Goal: Task Accomplishment & Management: Complete application form

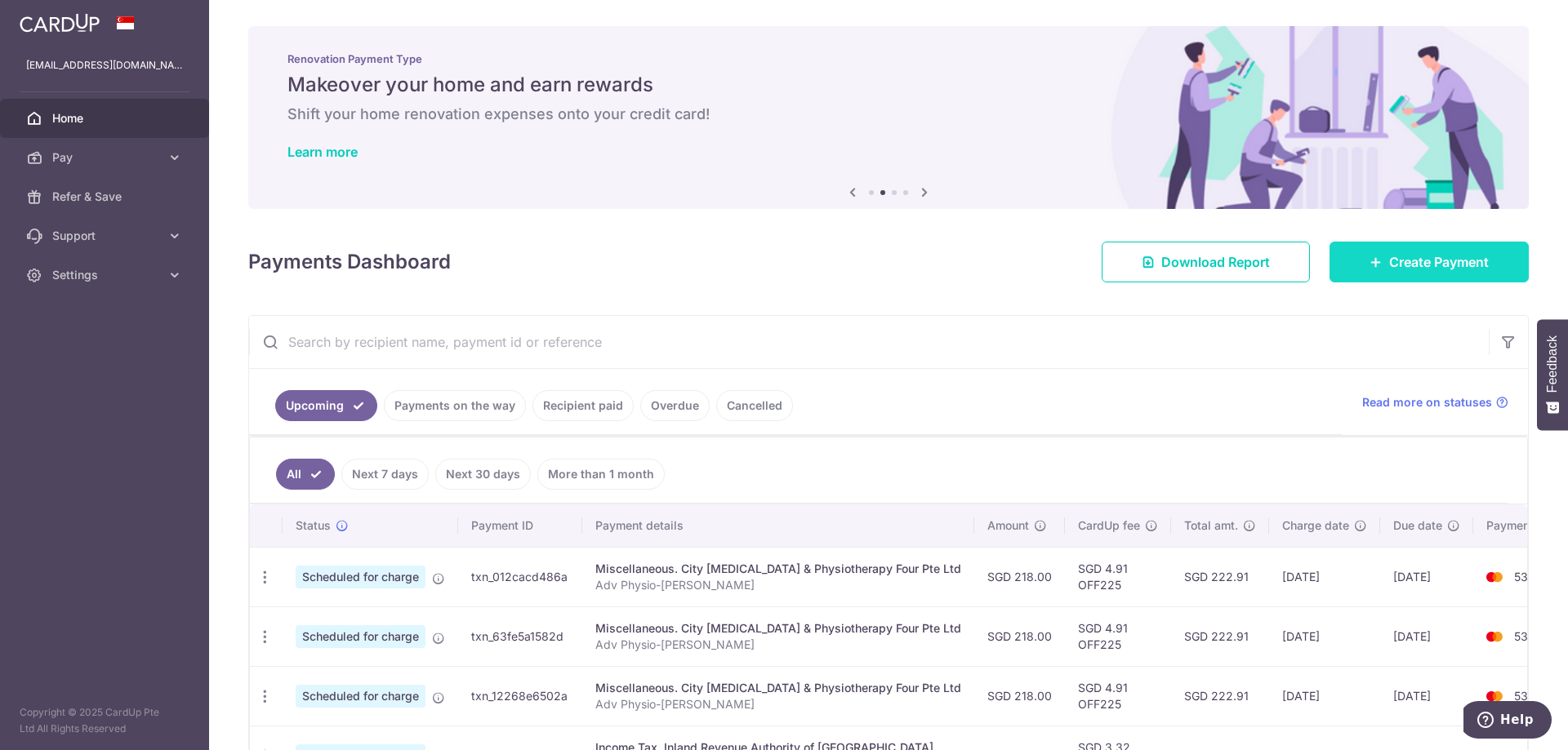
click at [1443, 259] on span "Create Payment" at bounding box center [1439, 262] width 100 height 20
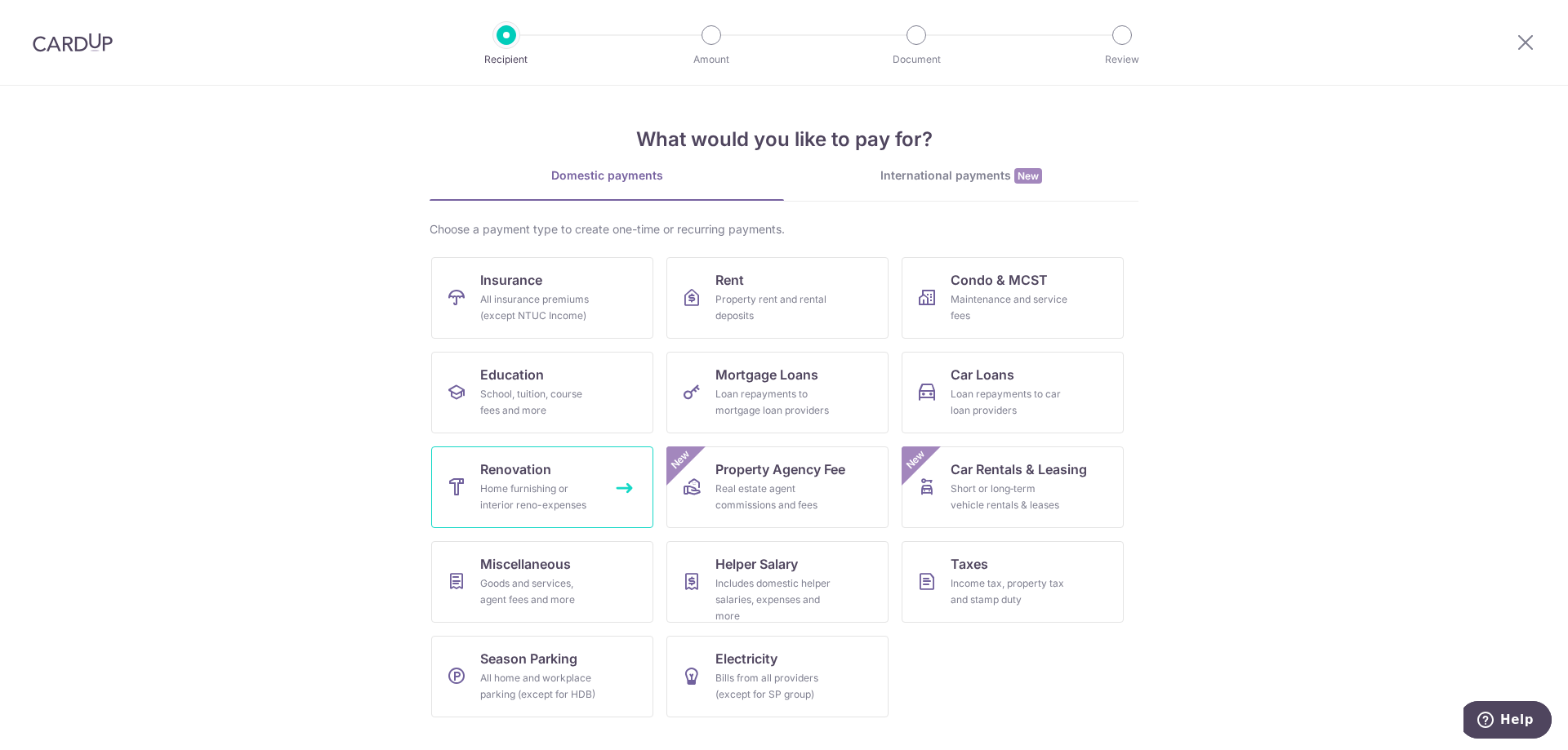
click at [585, 491] on div "Home furnishing or interior reno-expenses" at bounding box center [539, 497] width 118 height 33
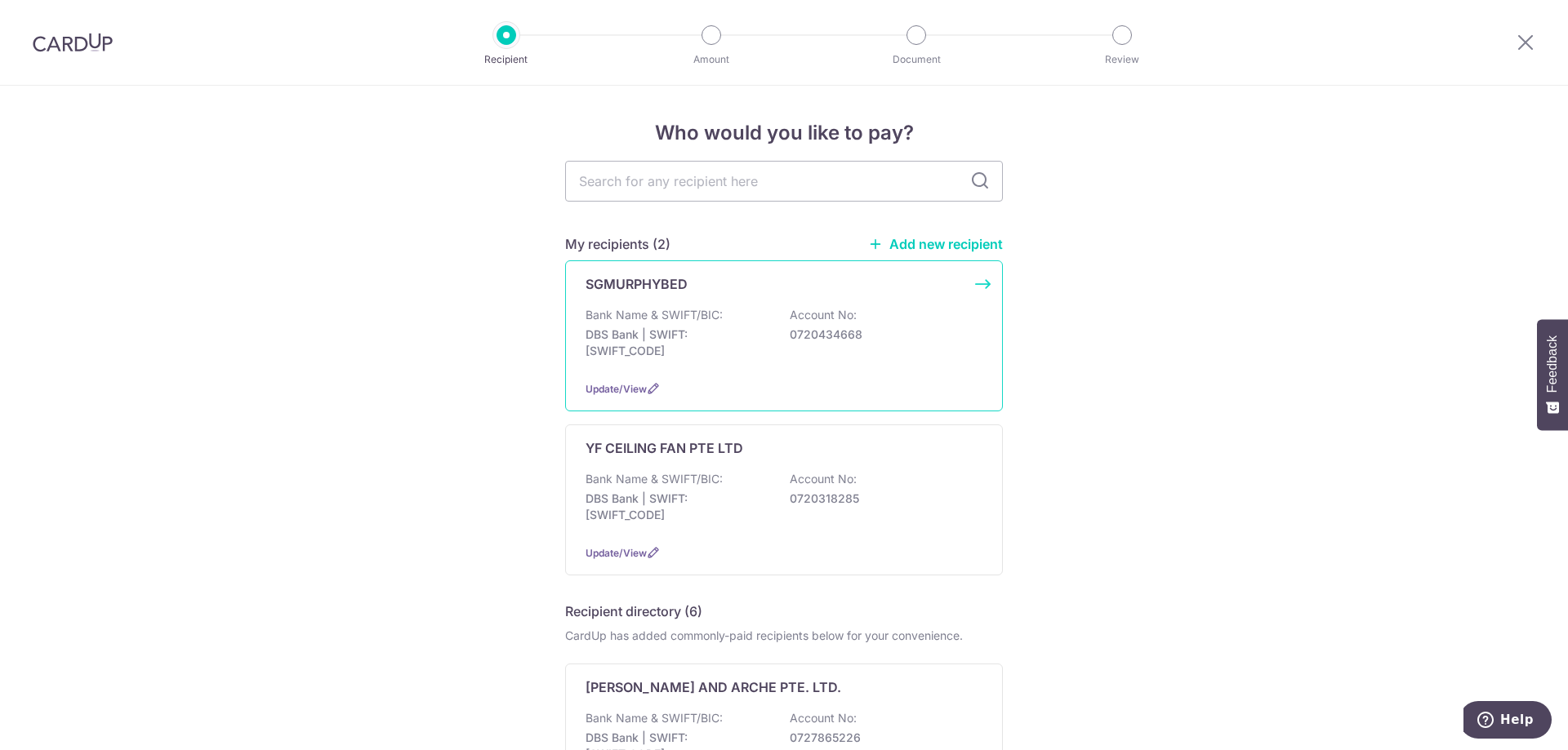
click at [654, 308] on p "Bank Name & SWIFT/BIC:" at bounding box center [654, 315] width 137 height 16
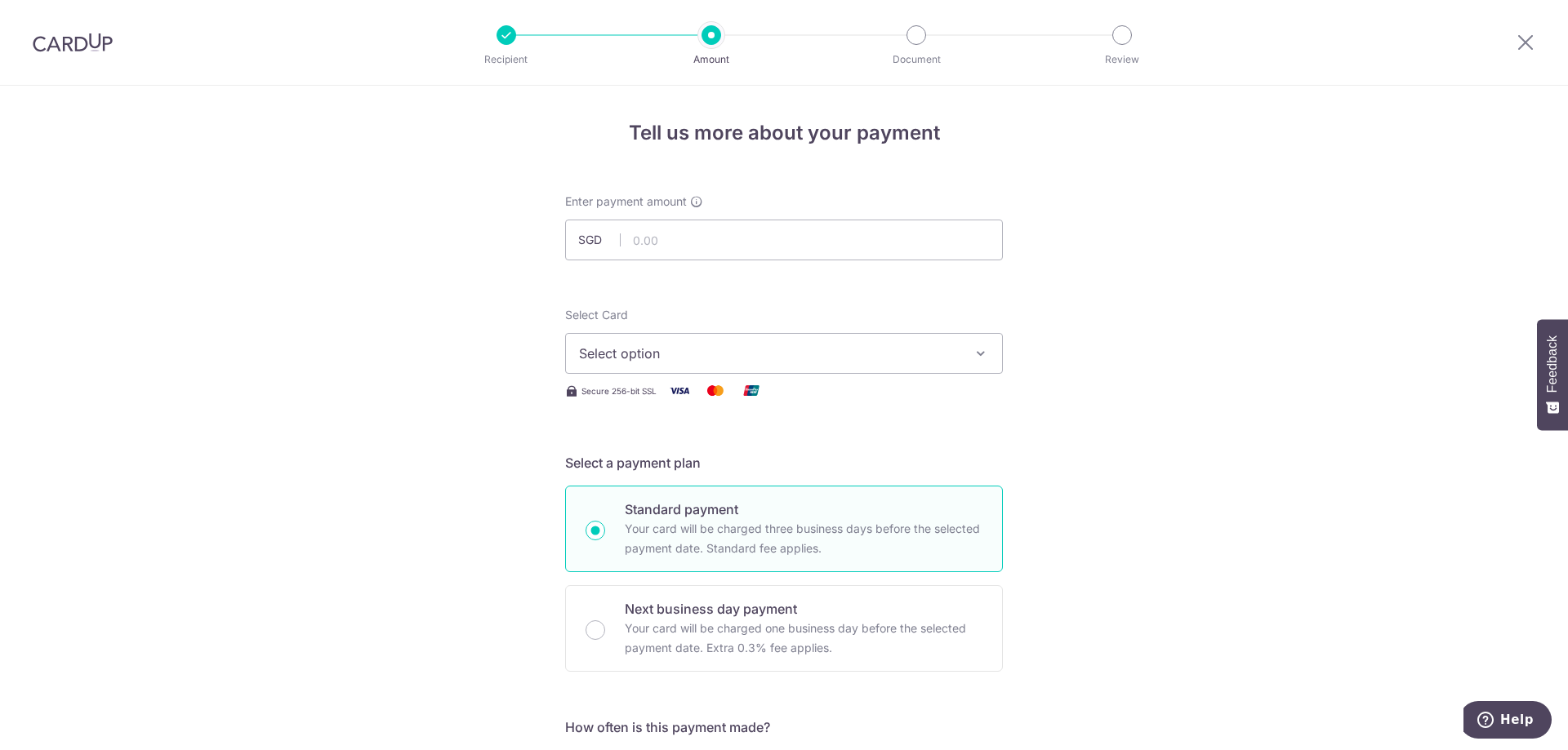
click at [679, 243] on input "text" at bounding box center [784, 240] width 437 height 41
type input "574.00"
click at [634, 348] on span "Select option" at bounding box center [769, 354] width 380 height 20
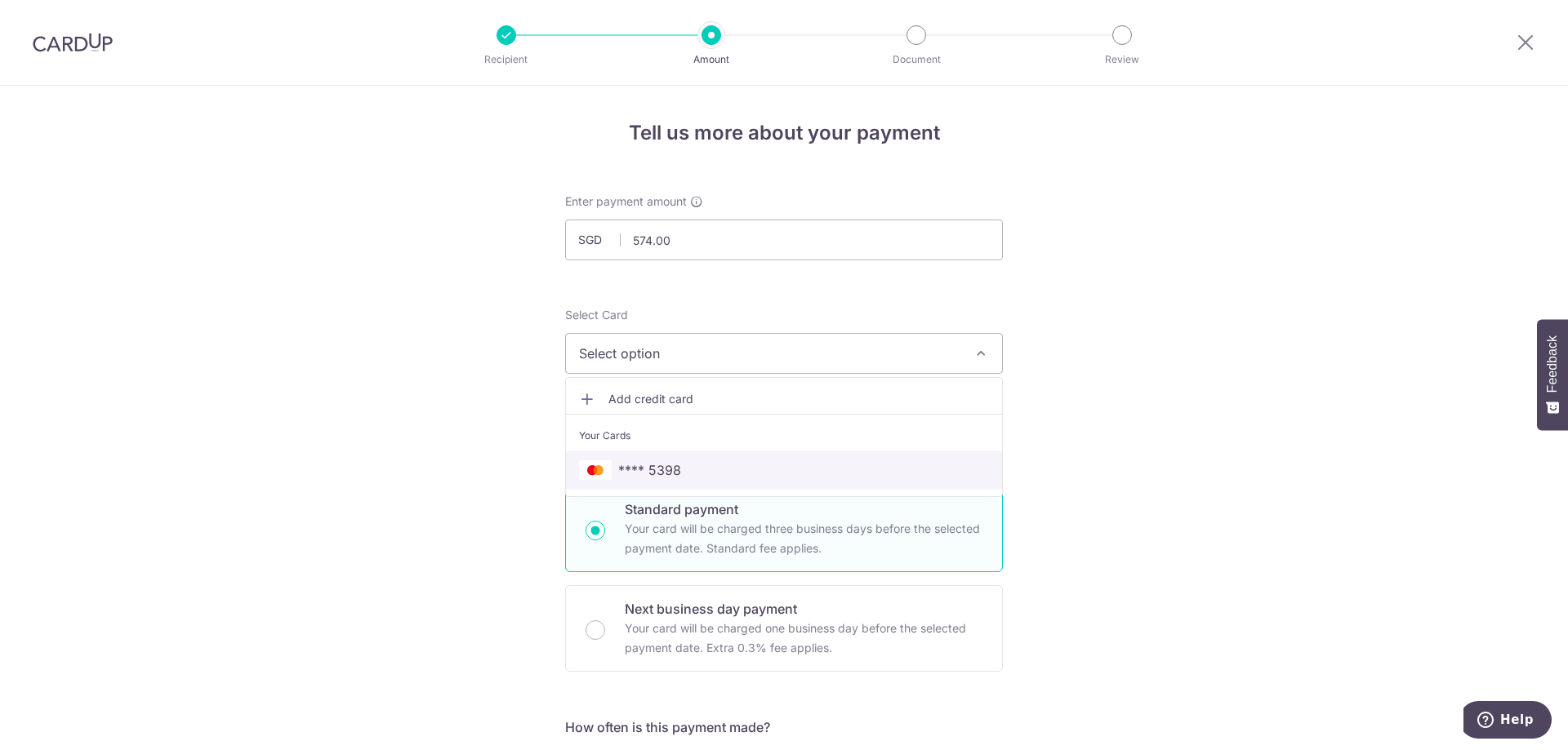
click at [661, 465] on span "**** 5398" at bounding box center [649, 470] width 63 height 20
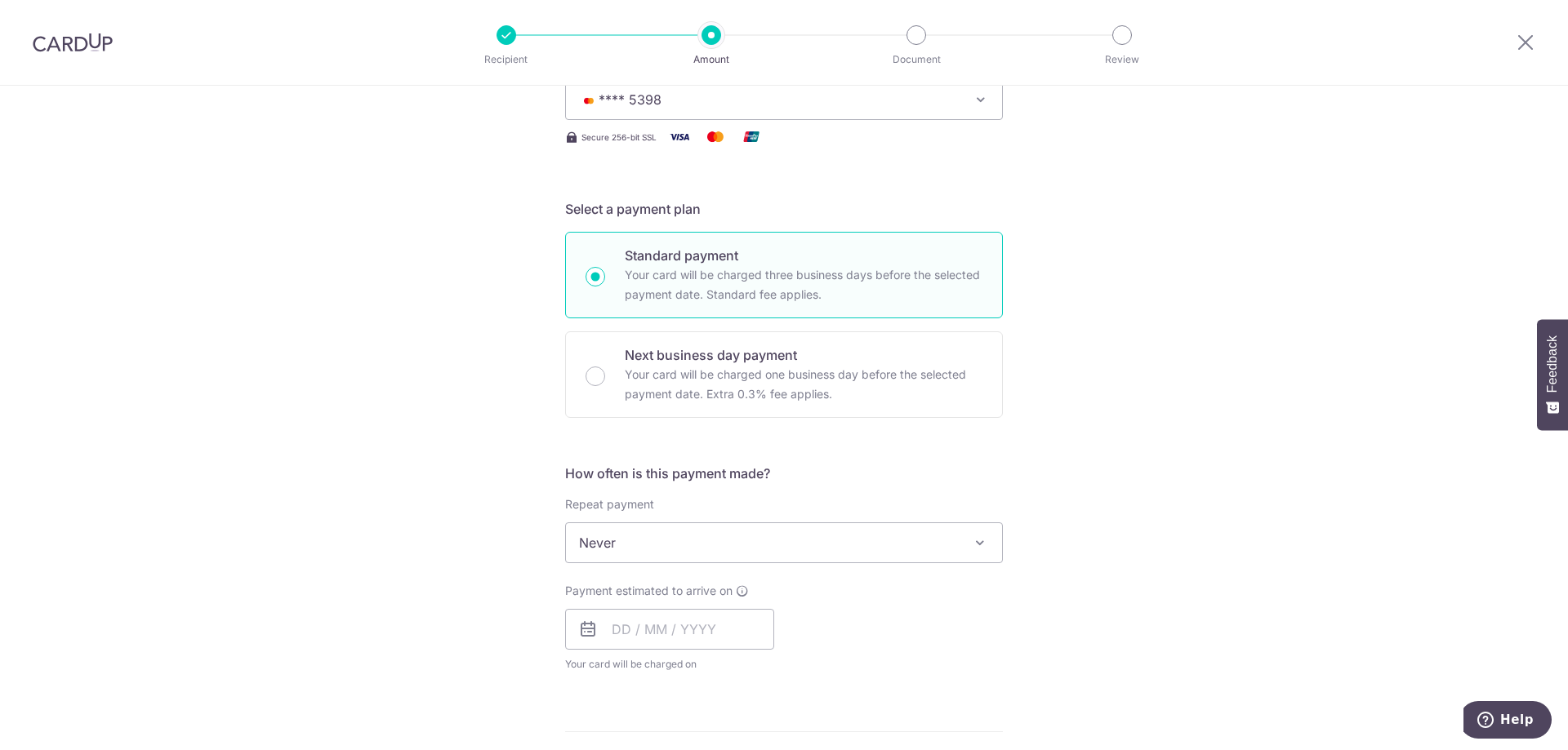
scroll to position [408, 0]
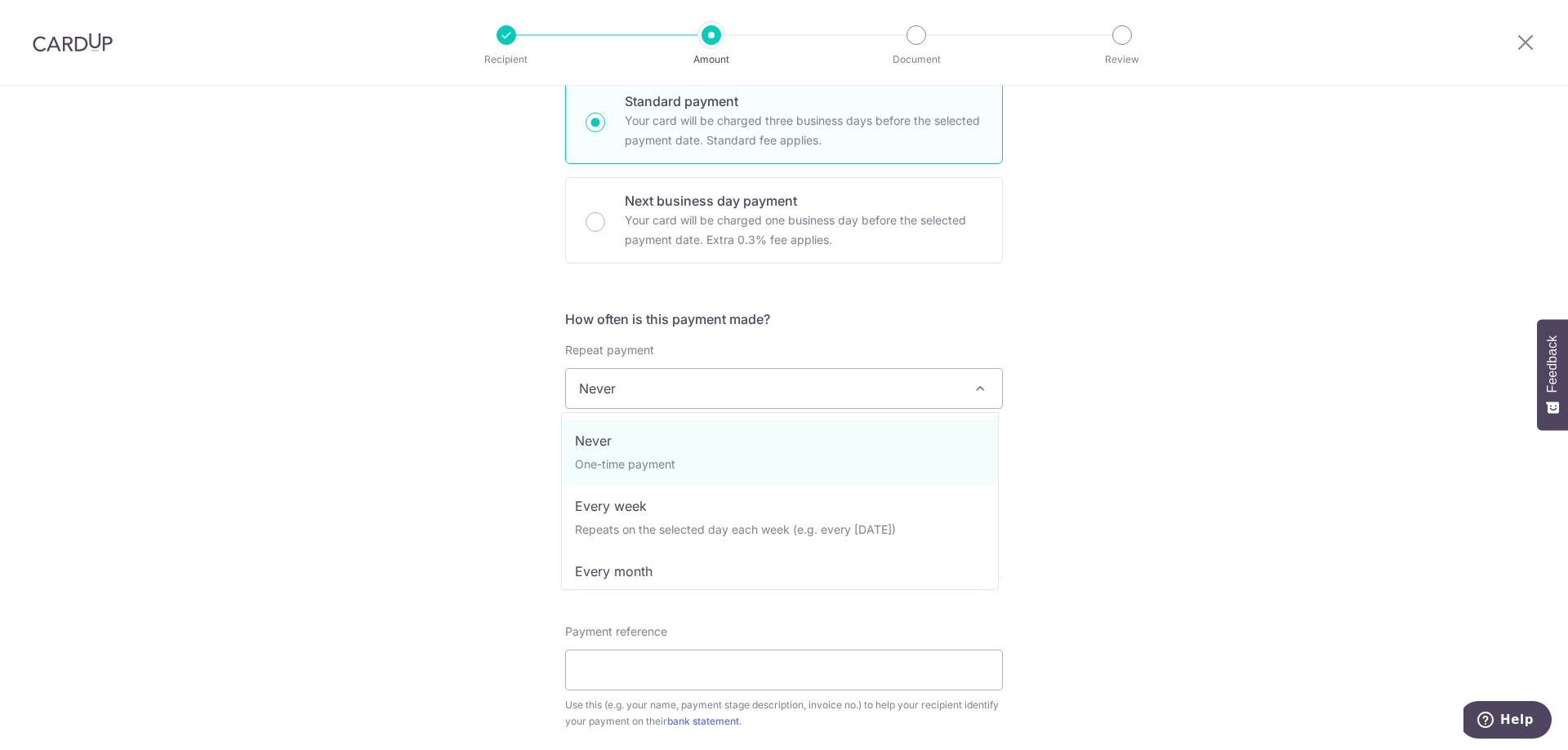
click at [697, 382] on span "Never" at bounding box center [784, 388] width 436 height 39
click at [334, 388] on div "Tell us more about your payment Enter payment amount SGD 574.00 574.00 Select C…" at bounding box center [784, 470] width 1568 height 1586
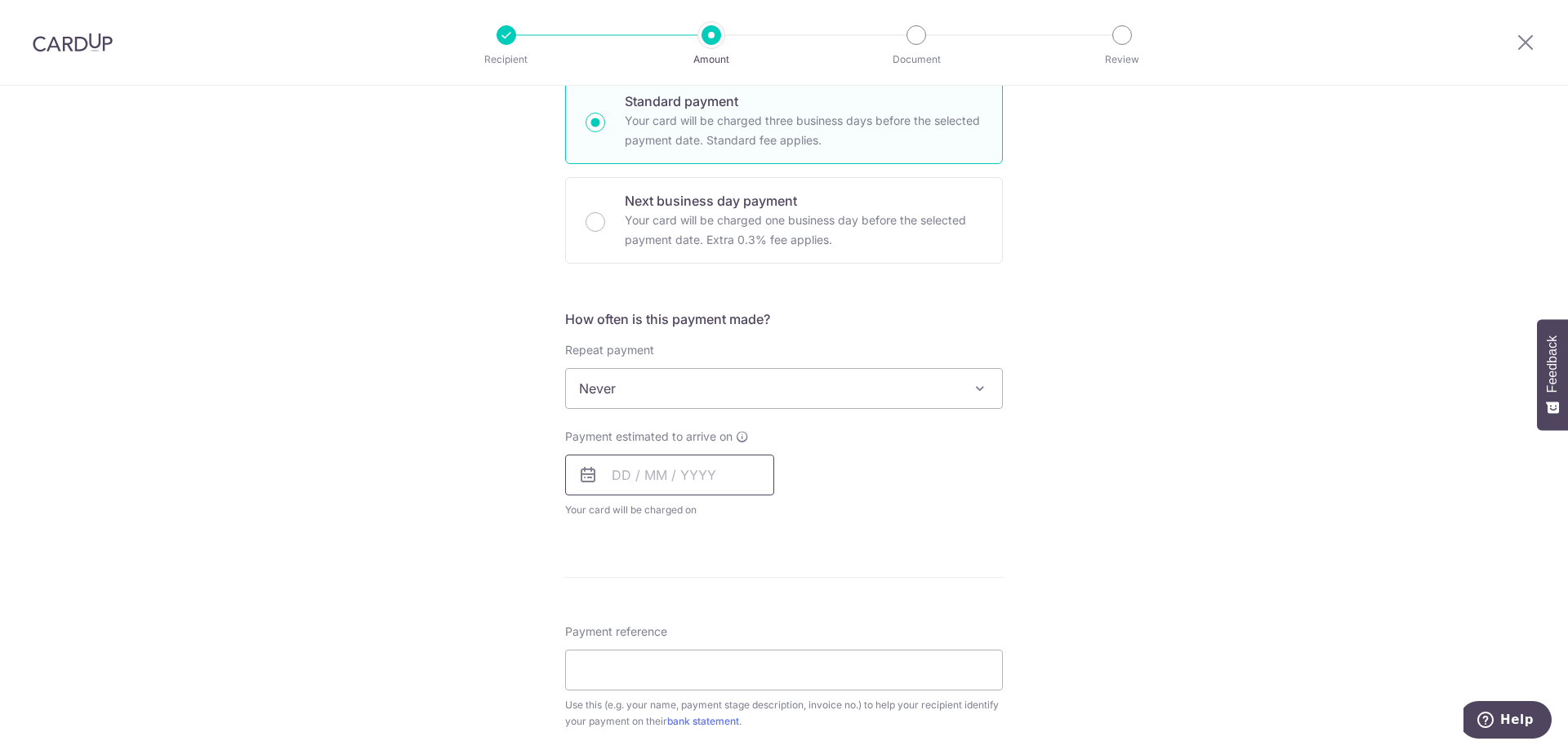
click at [650, 472] on input "text" at bounding box center [669, 475] width 209 height 41
click at [662, 624] on link "9" at bounding box center [664, 624] width 26 height 26
type input "[DATE]"
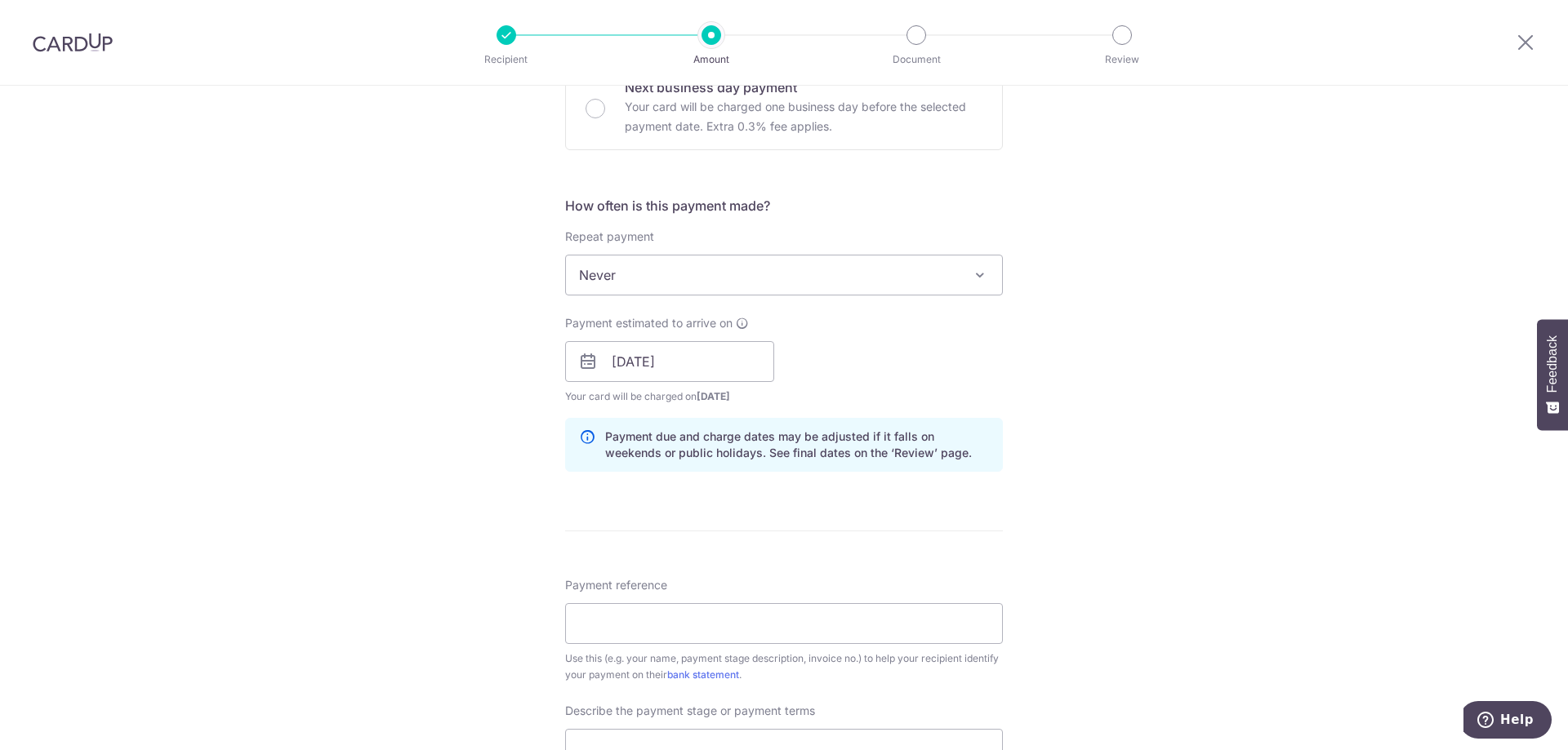
scroll to position [734, 0]
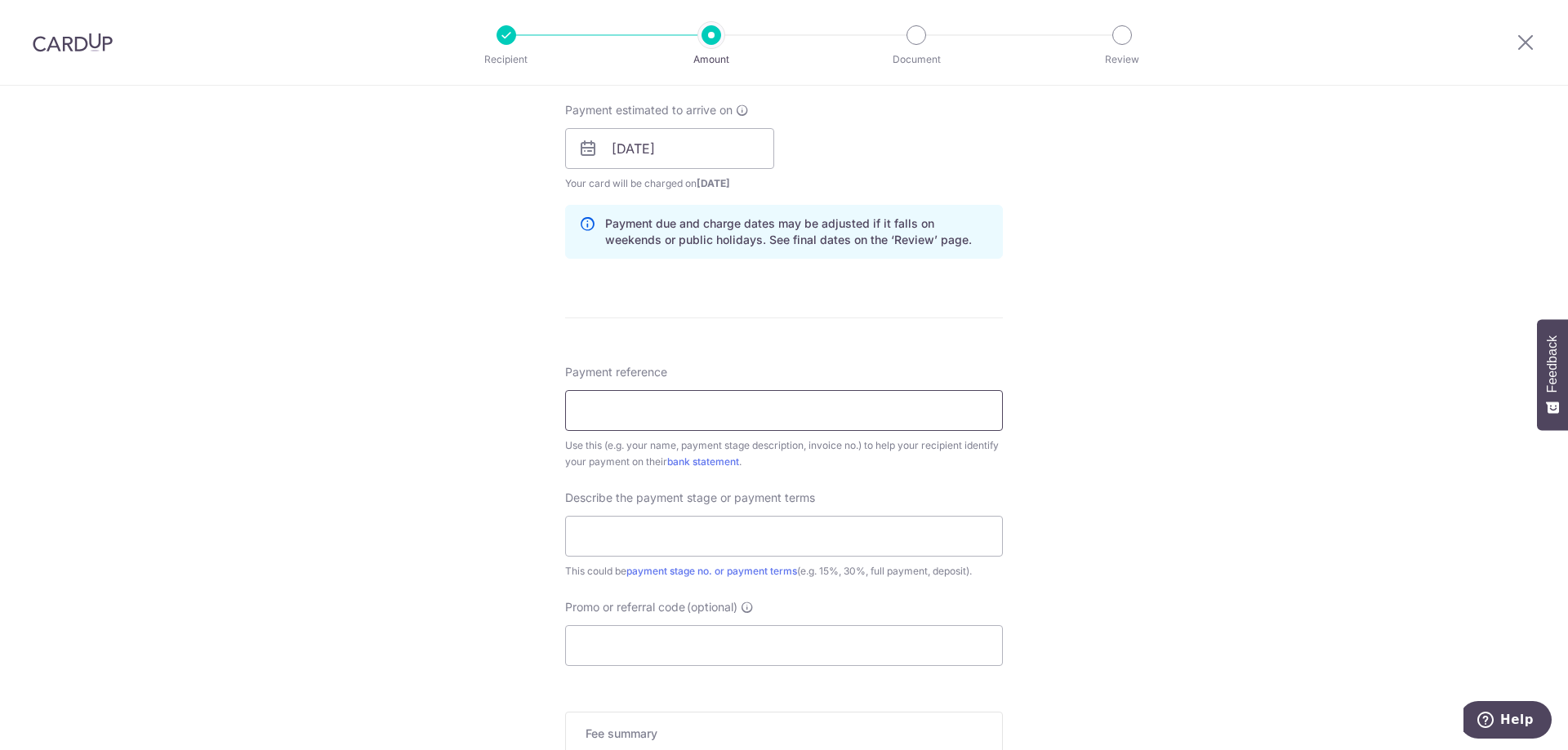
click at [654, 423] on input "Payment reference" at bounding box center [784, 410] width 437 height 41
paste input "1652025R1"
type input "1652025R1"
click at [664, 534] on input "text" at bounding box center [784, 536] width 437 height 41
type input "b"
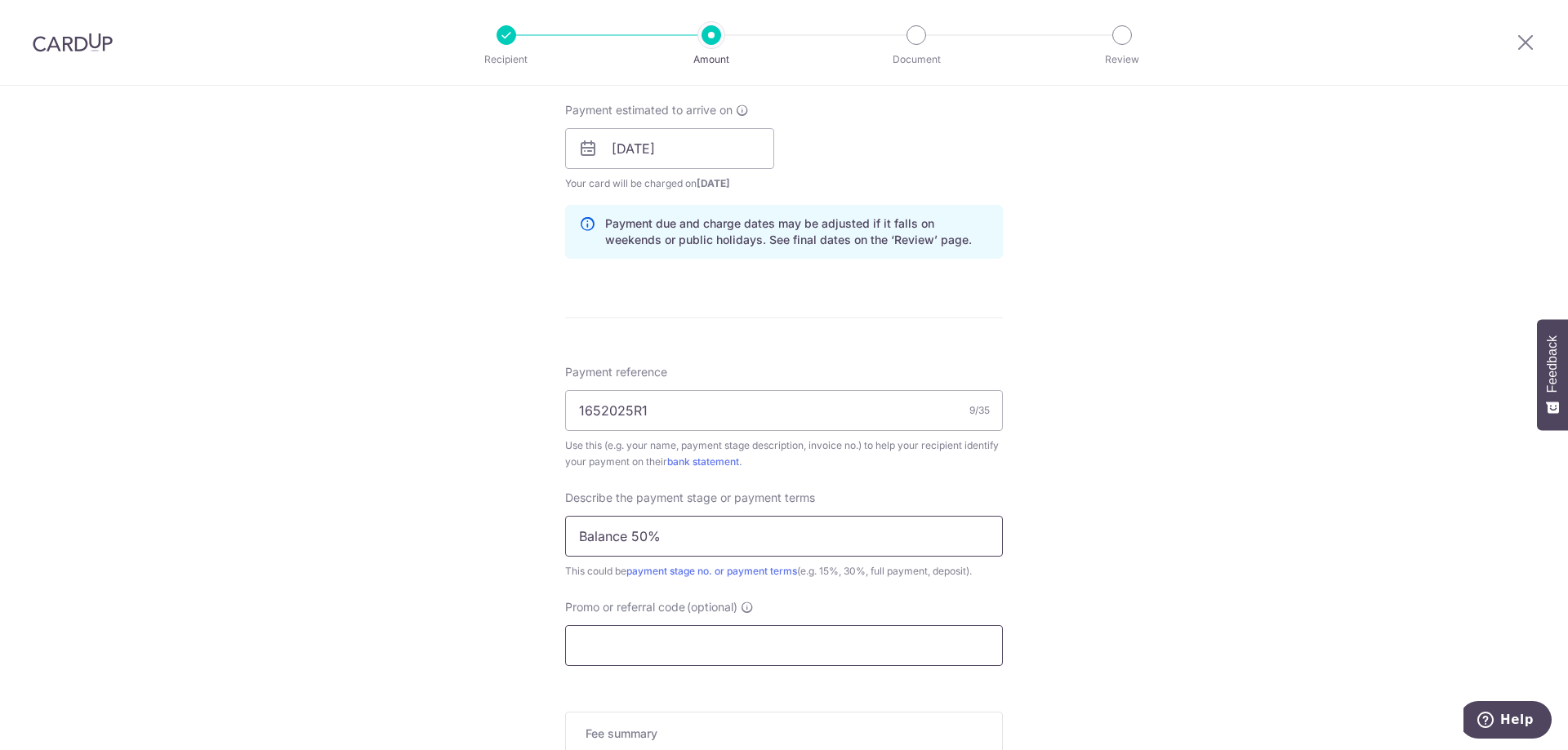
type input "Balance 50%"
click at [691, 658] on input "Promo or referral code (optional)" at bounding box center [784, 645] width 437 height 41
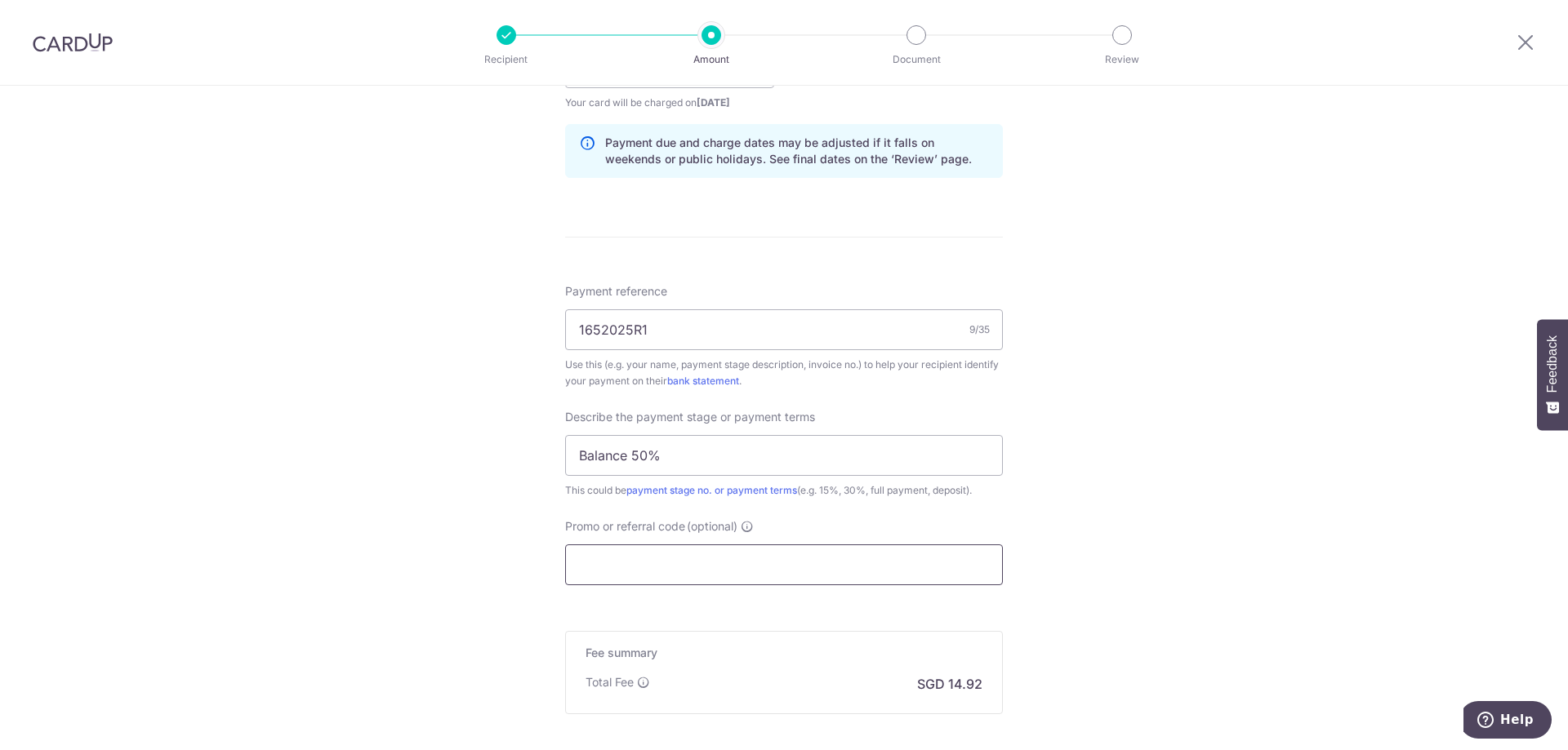
scroll to position [816, 0]
paste input "3HOME25R"
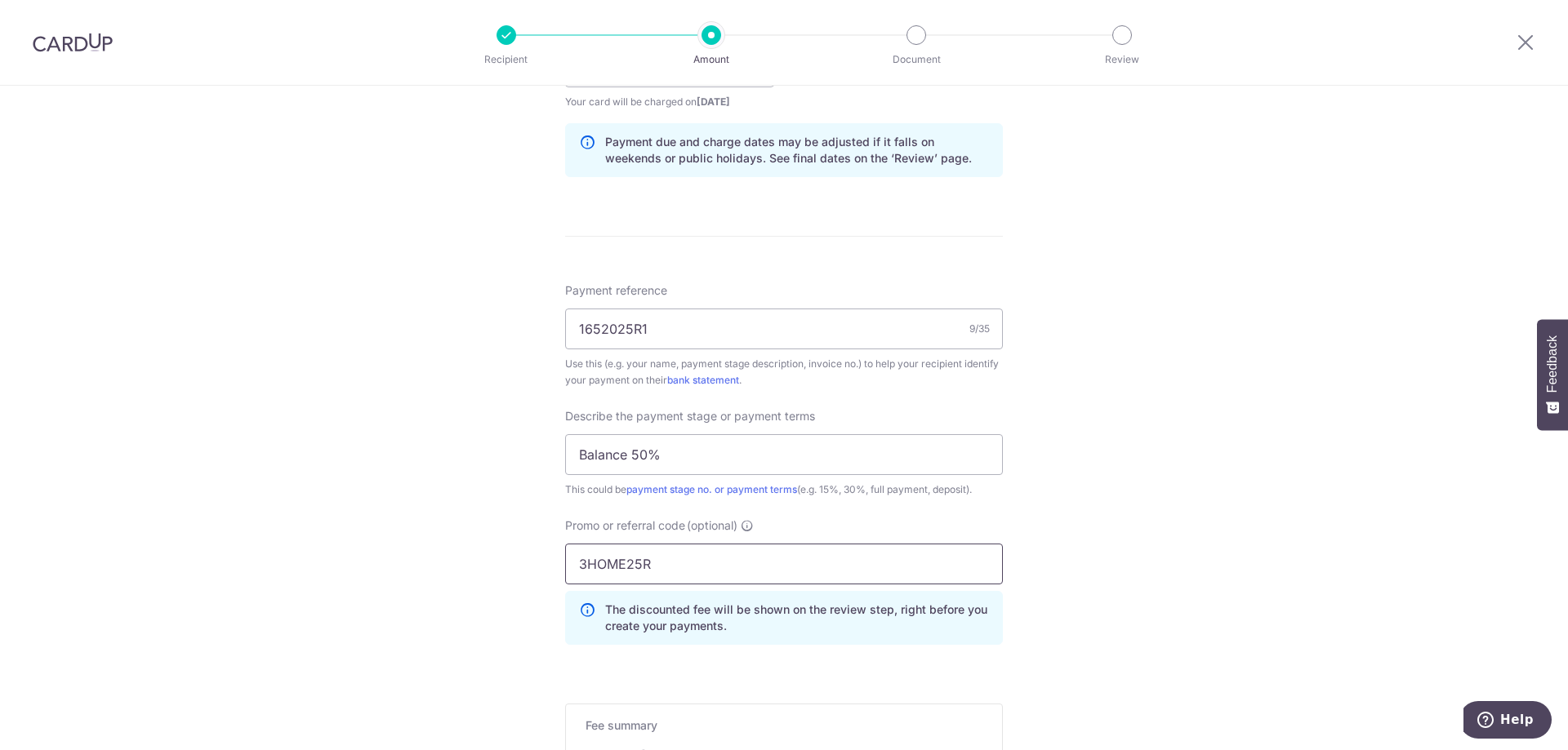
type input "3HOME25R"
click at [454, 613] on div "Tell us more about your payment Enter payment amount SGD 574.00 574.00 Select C…" at bounding box center [784, 133] width 1568 height 1726
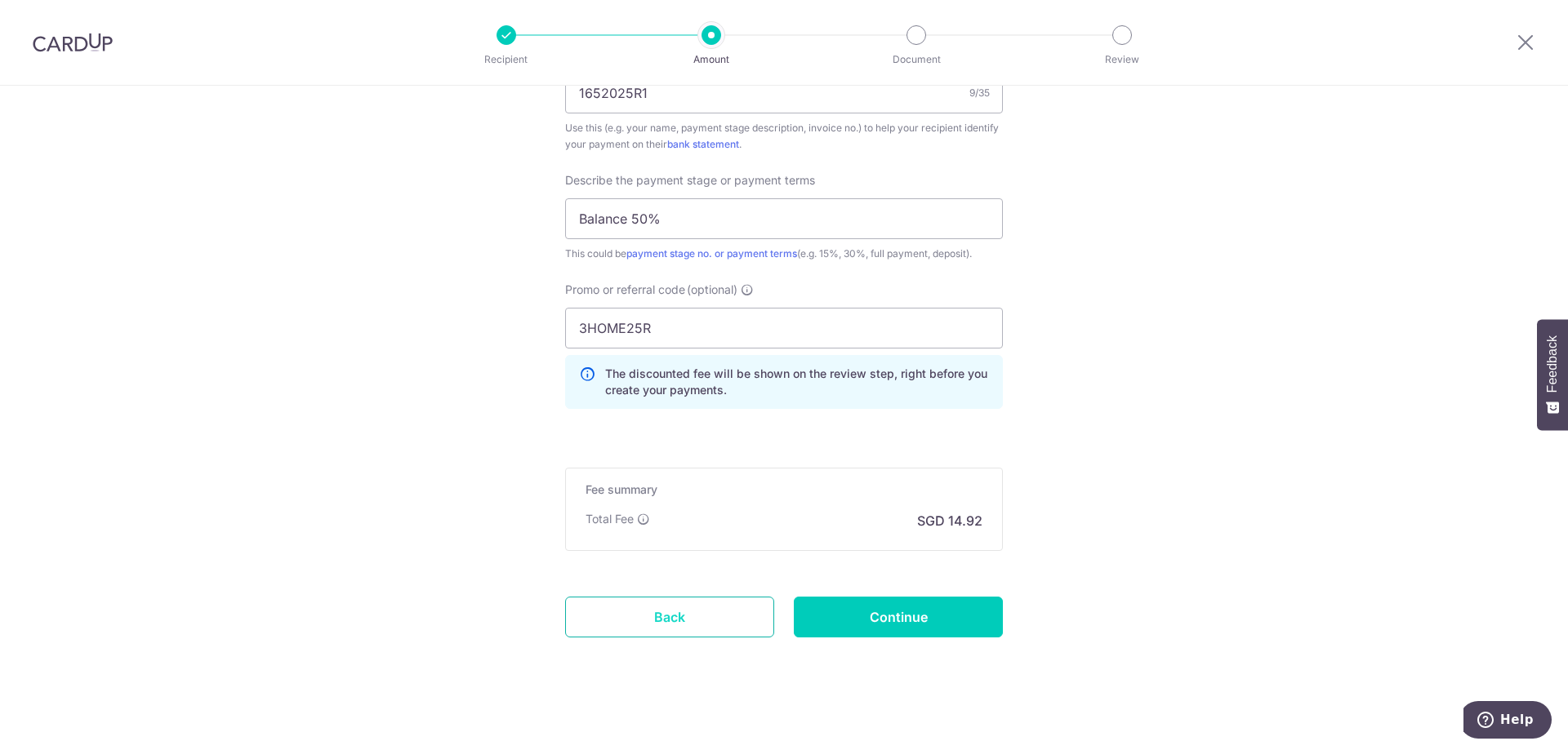
scroll to position [1061, 0]
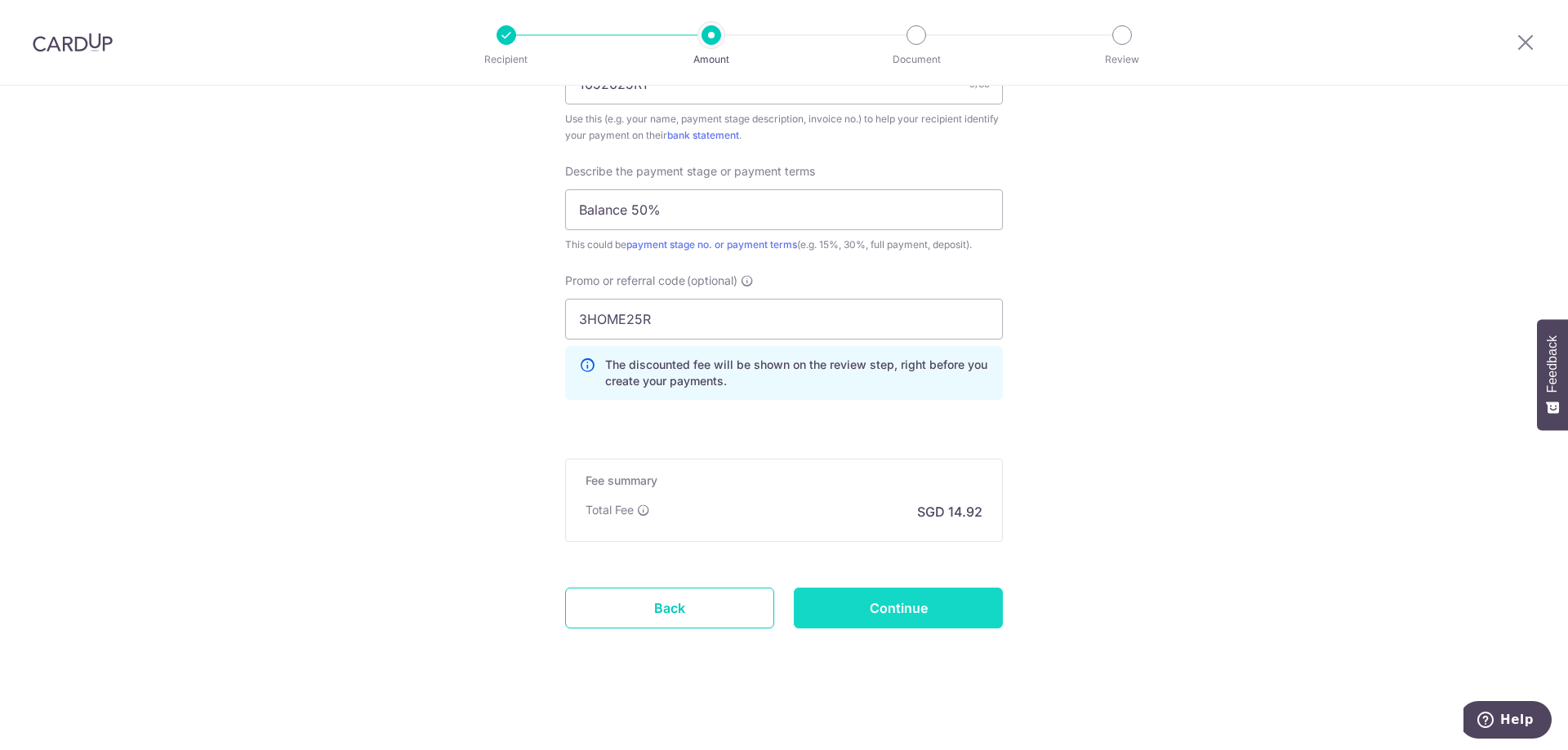
click at [920, 608] on input "Continue" at bounding box center [898, 608] width 209 height 41
type input "Create Schedule"
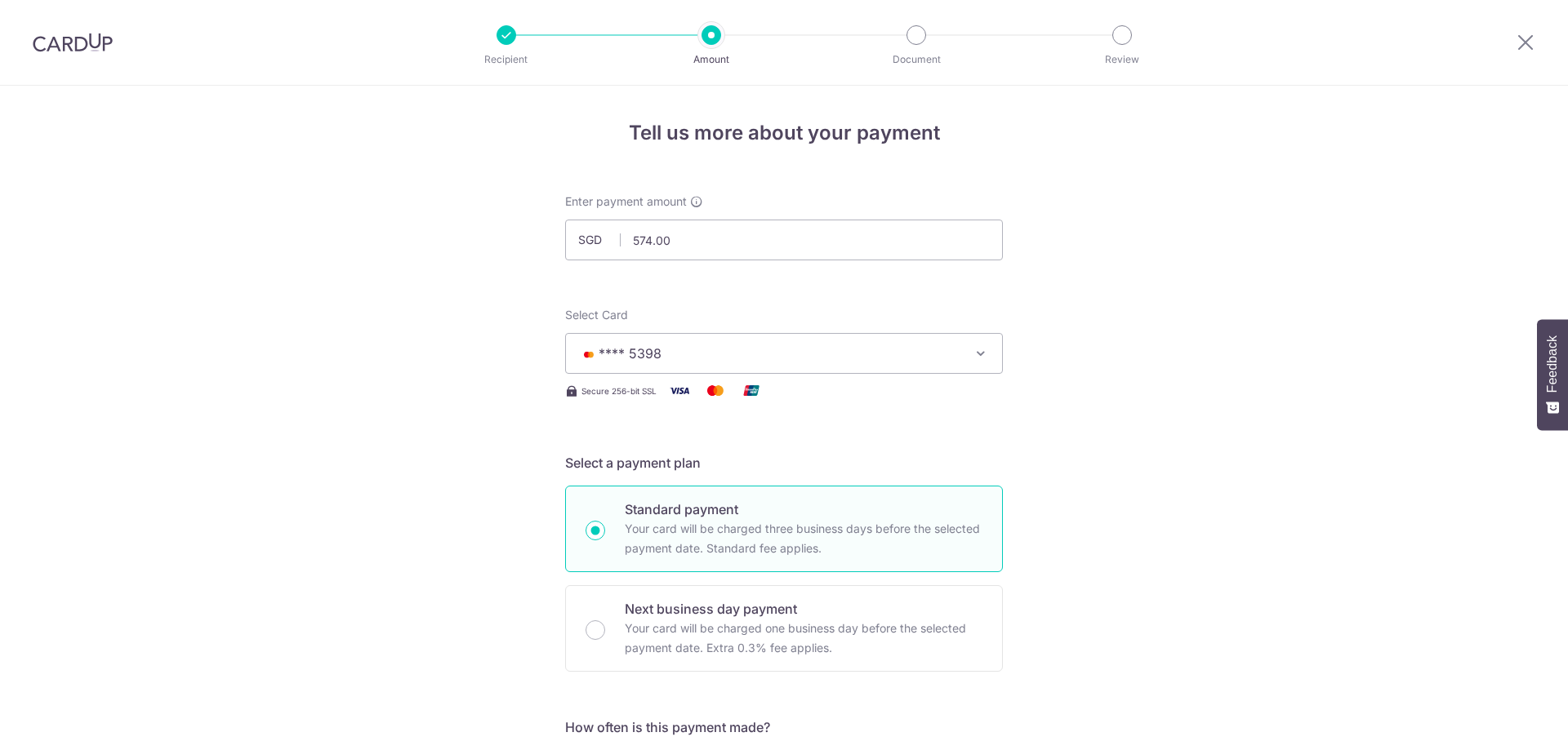
scroll to position [1085, 0]
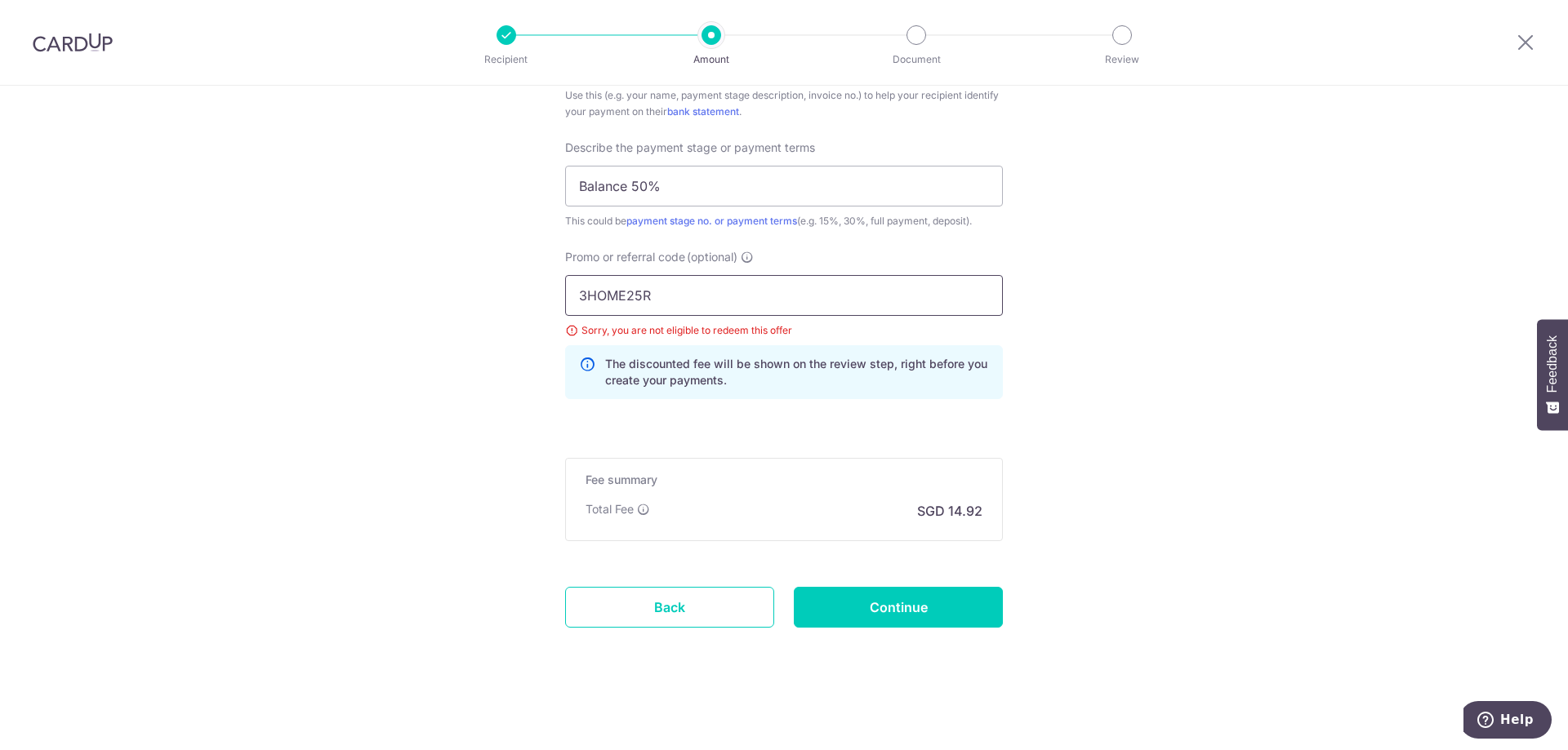
drag, startPoint x: 665, startPoint y: 300, endPoint x: 428, endPoint y: 293, distance: 237.1
paste input "RENO25ONE"
type input "RENO25ONE"
click at [864, 602] on input "Continue" at bounding box center [898, 608] width 209 height 41
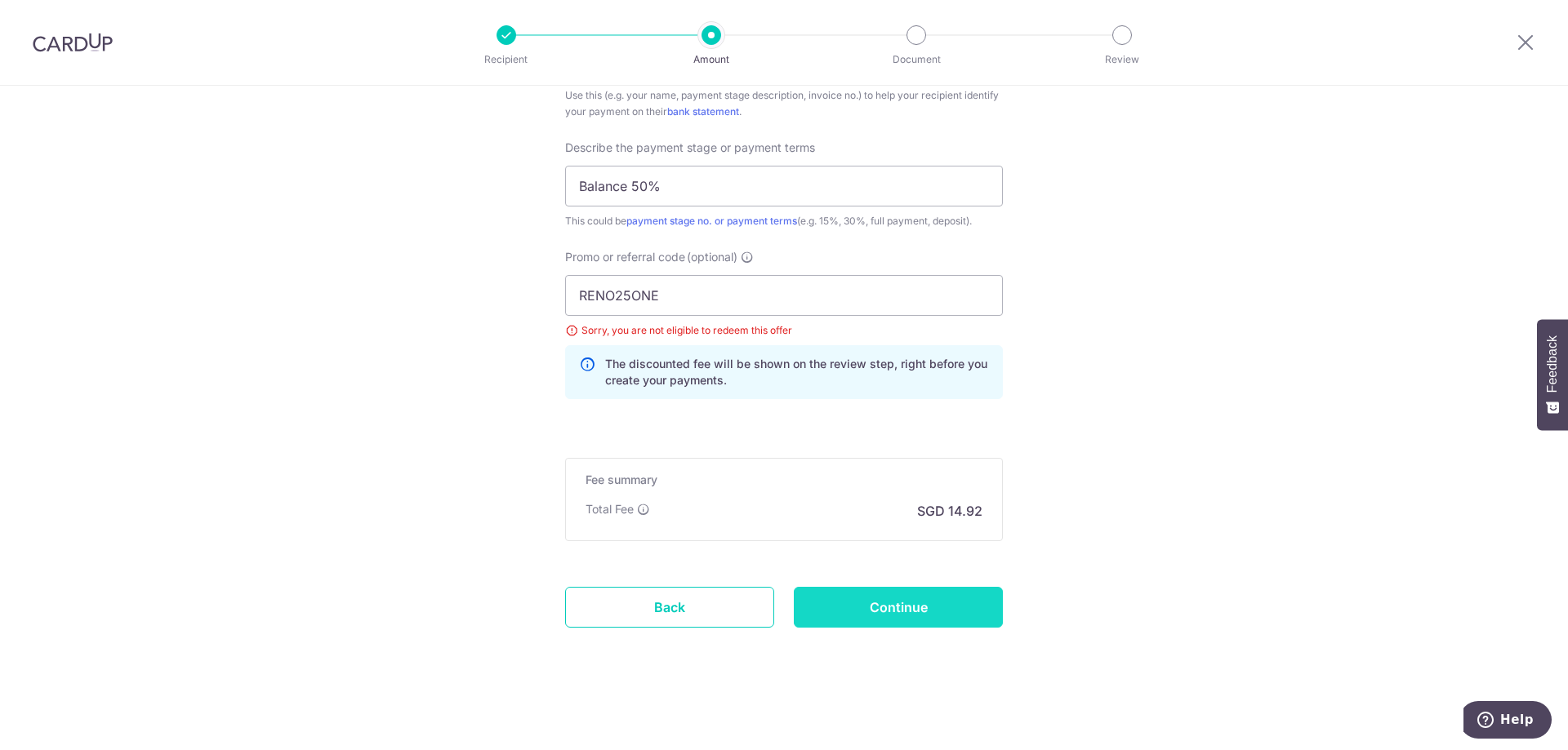
type input "Update Schedule"
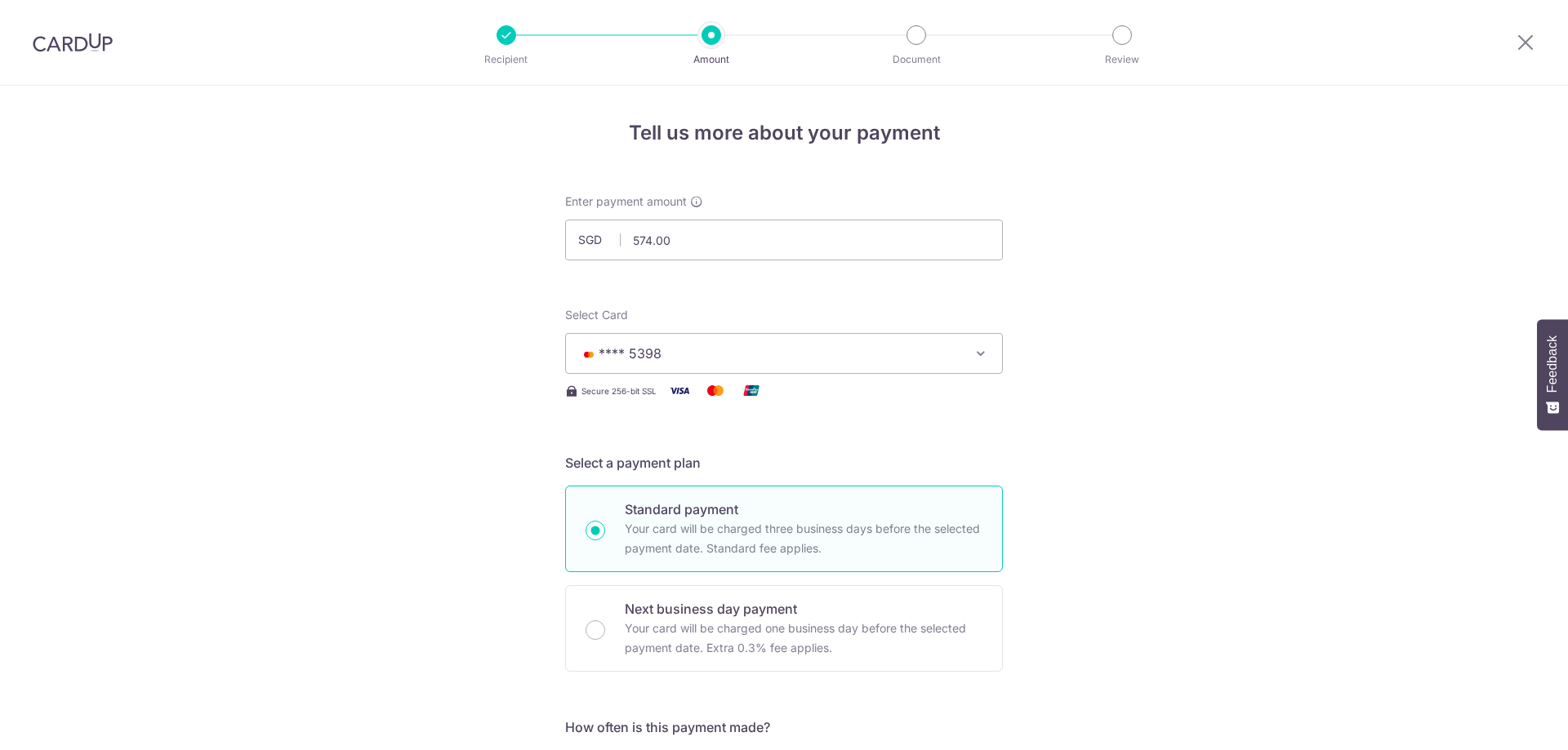
scroll to position [1085, 0]
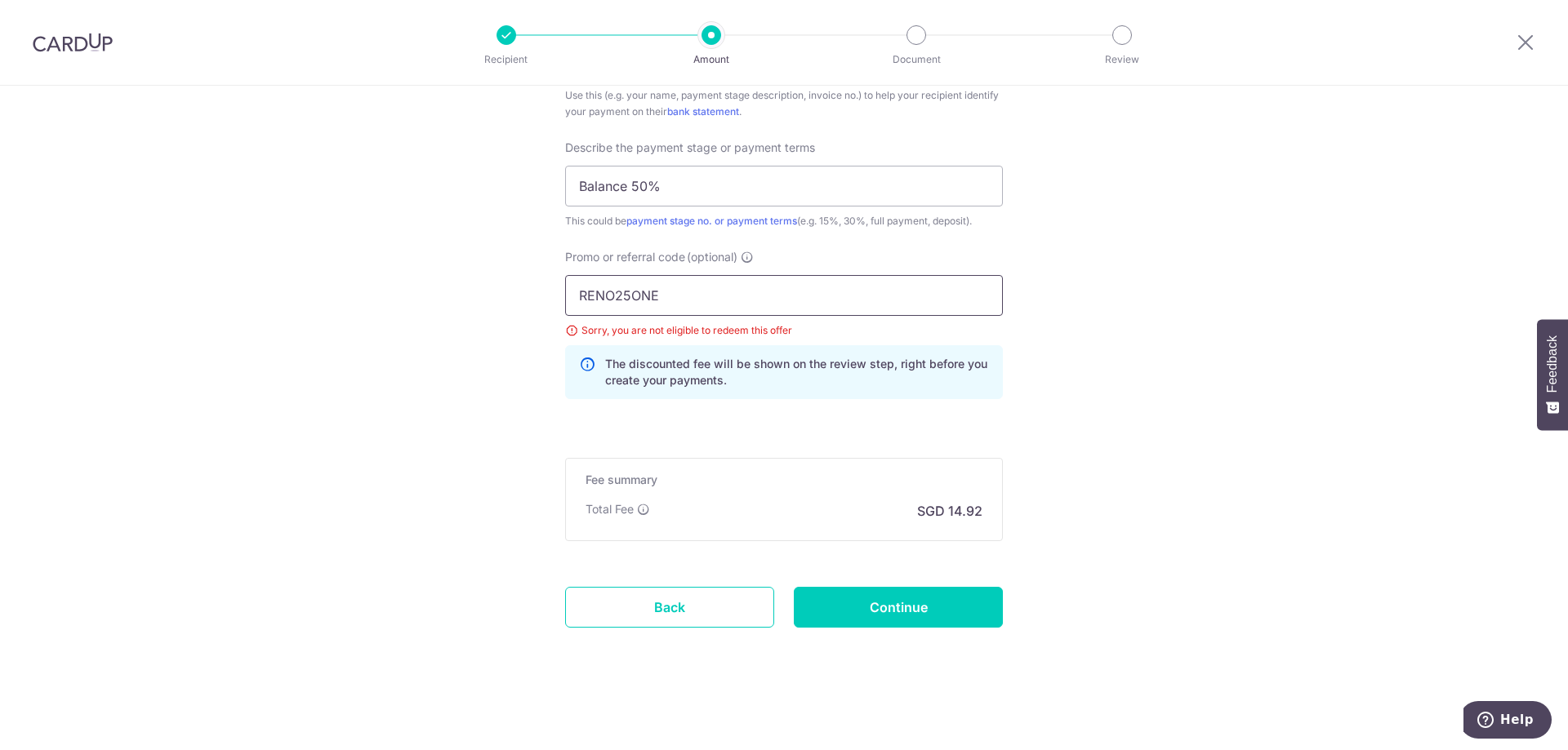
drag, startPoint x: 694, startPoint y: 309, endPoint x: 383, endPoint y: 291, distance: 311.5
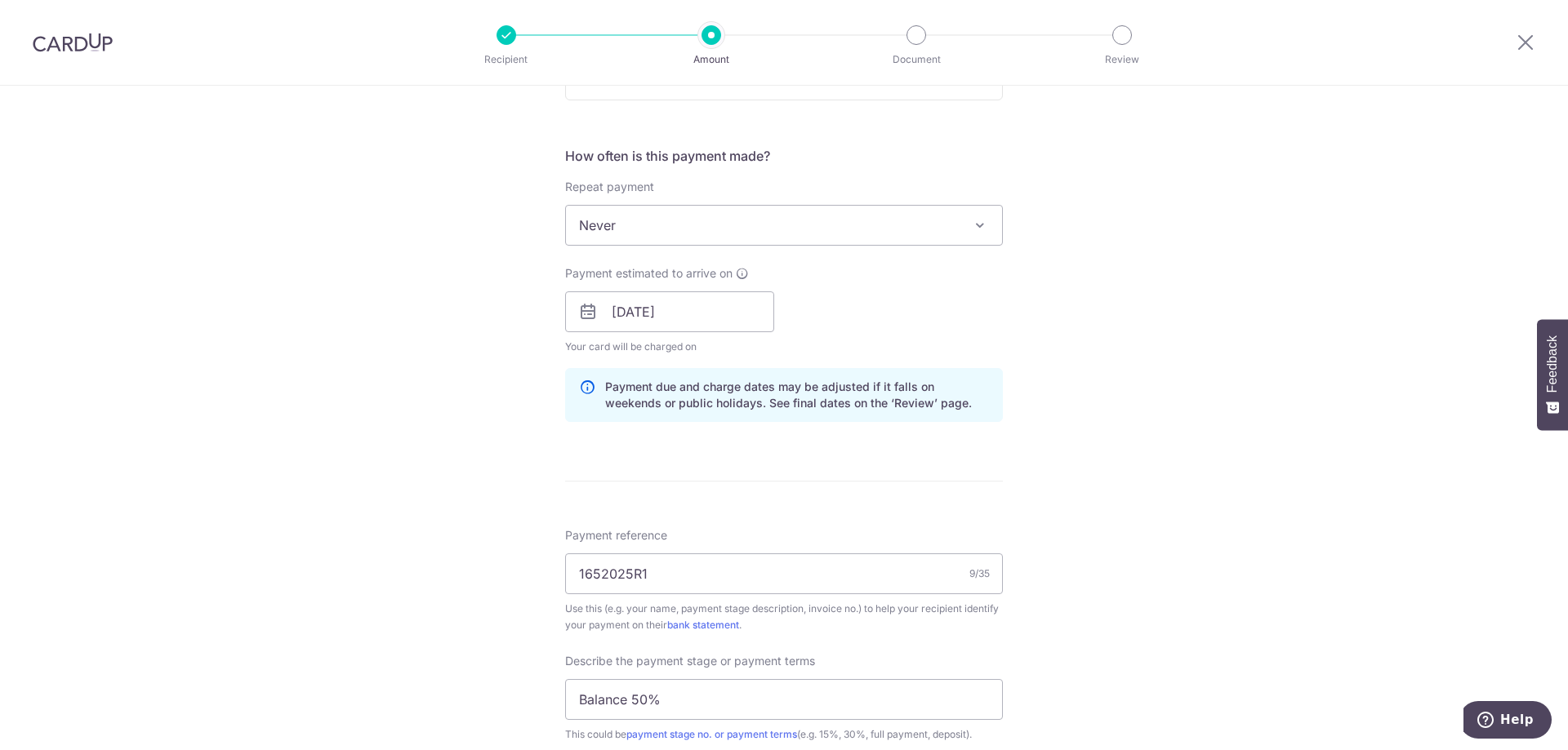
scroll to position [1011, 0]
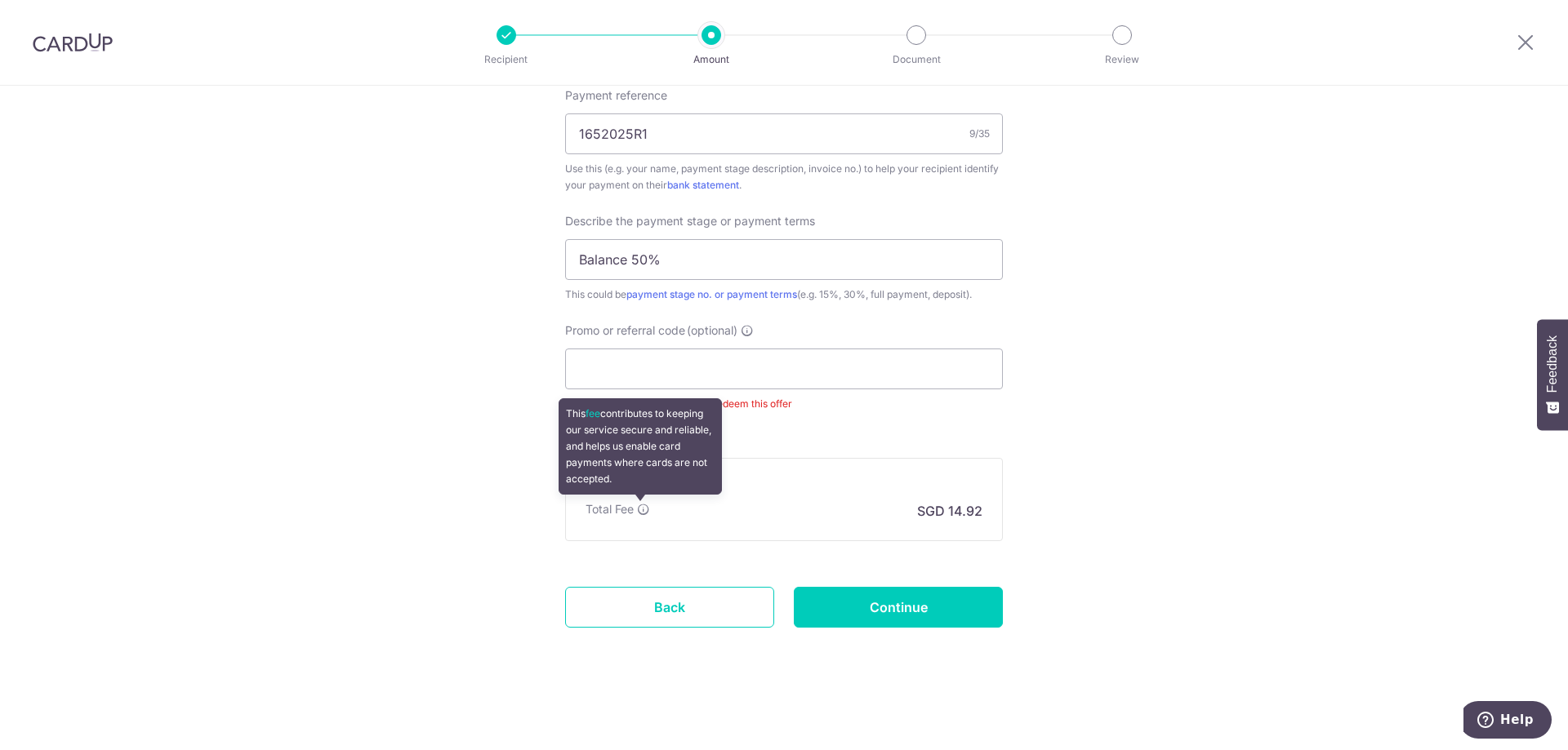
click at [643, 508] on icon at bounding box center [643, 509] width 13 height 13
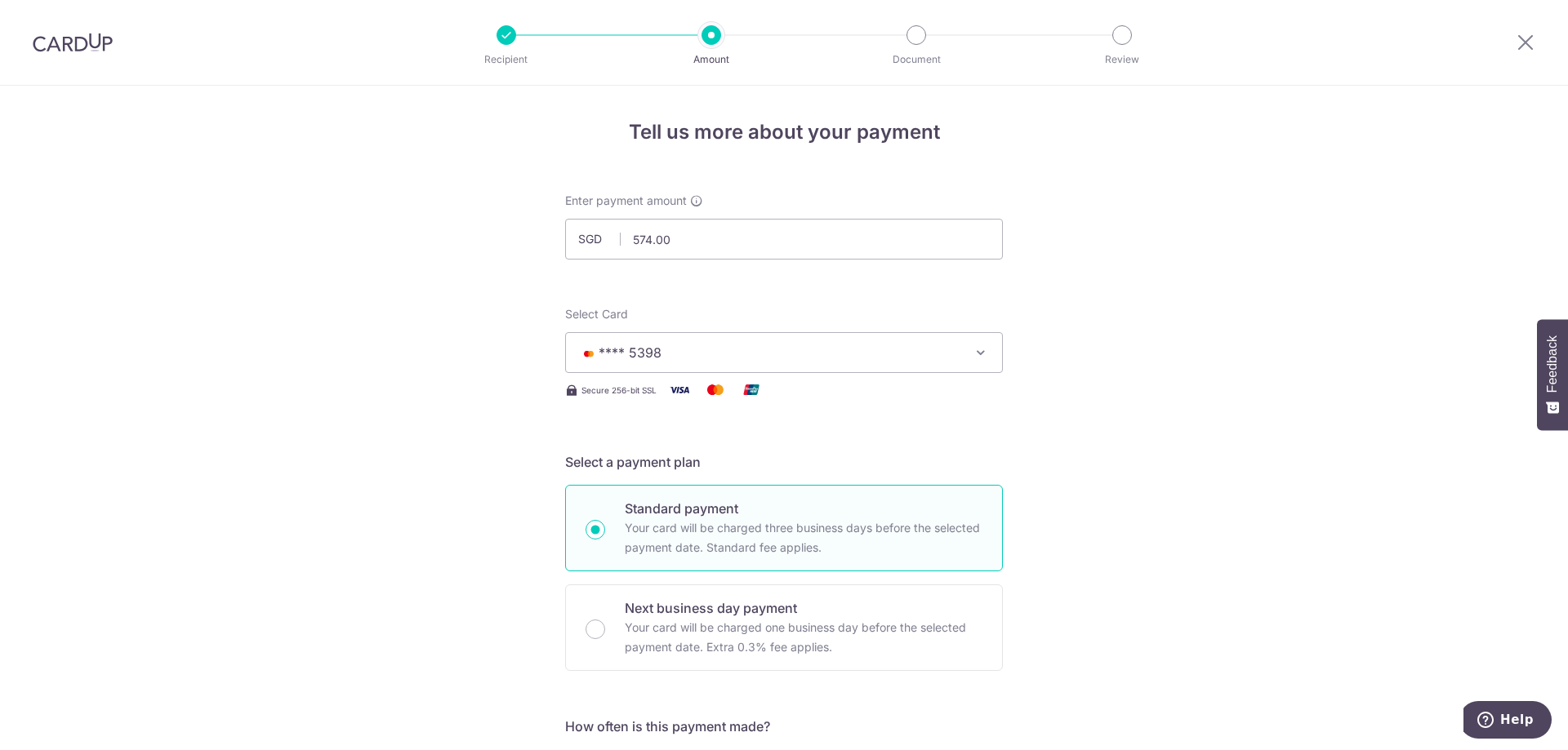
scroll to position [0, 0]
